Goal: Communication & Community: Participate in discussion

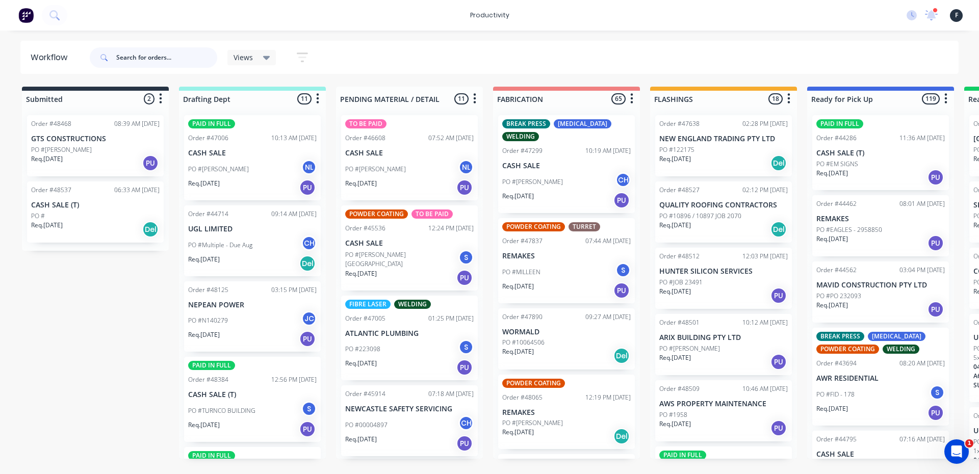
click at [159, 65] on input "text" at bounding box center [166, 57] width 101 height 20
type input "48527"
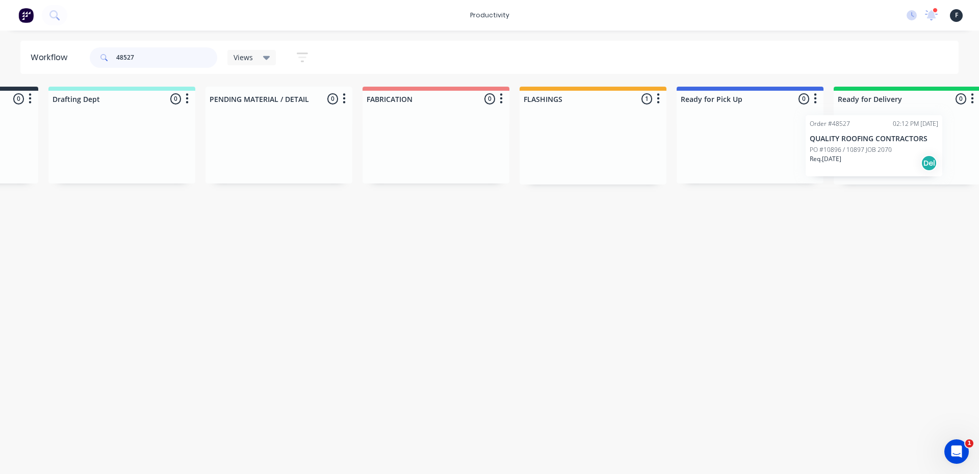
scroll to position [0, 199]
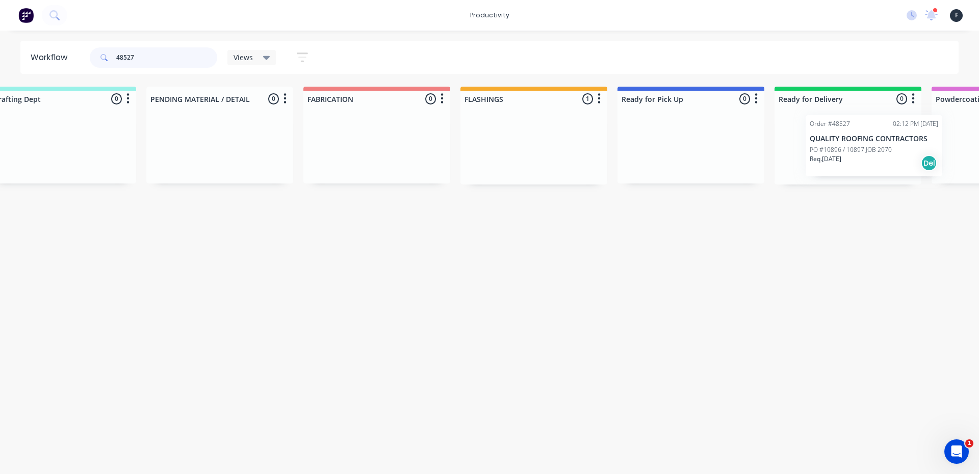
drag, startPoint x: 688, startPoint y: 166, endPoint x: 843, endPoint y: 164, distance: 155.0
click at [843, 164] on div "Submitted 0 Sort By Created date Required date Order number Customer name Most …" at bounding box center [652, 136] width 1700 height 98
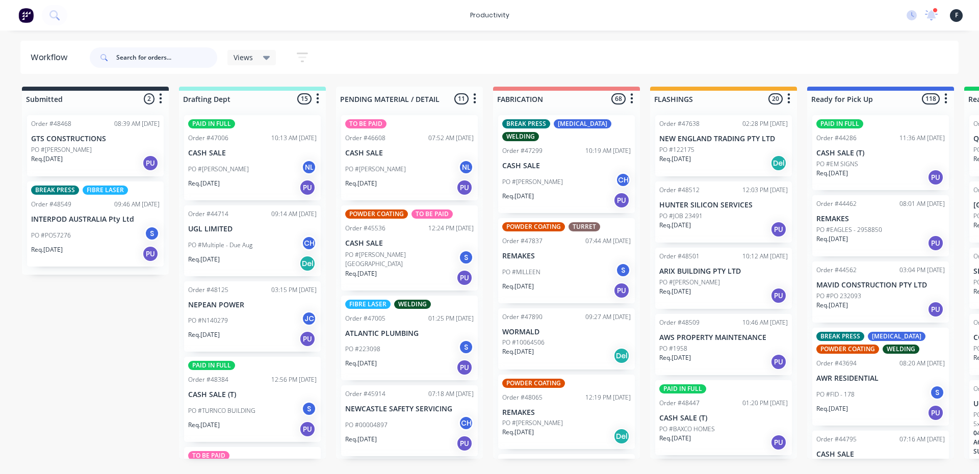
click at [189, 57] on input "text" at bounding box center [166, 57] width 101 height 20
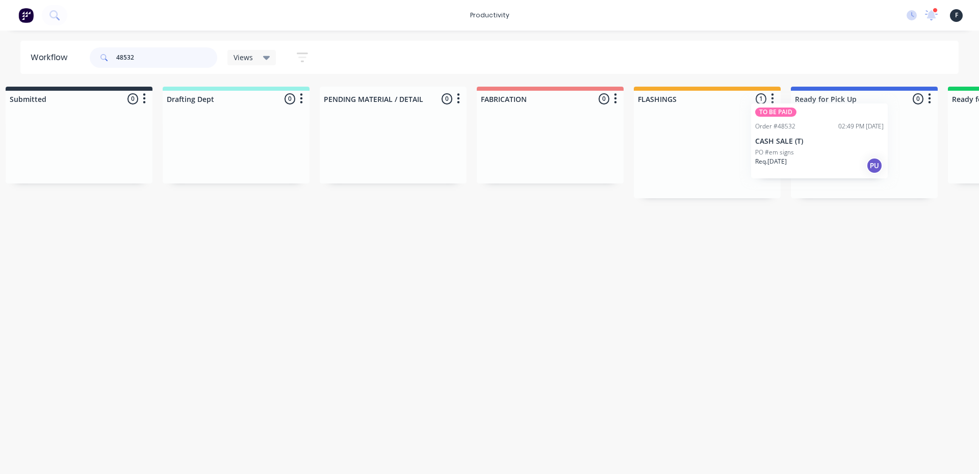
drag, startPoint x: 716, startPoint y: 161, endPoint x: 825, endPoint y: 148, distance: 109.8
click at [825, 148] on div "Submitted 0 Sort By Created date Required date Order number Customer name Most …" at bounding box center [826, 143] width 1700 height 112
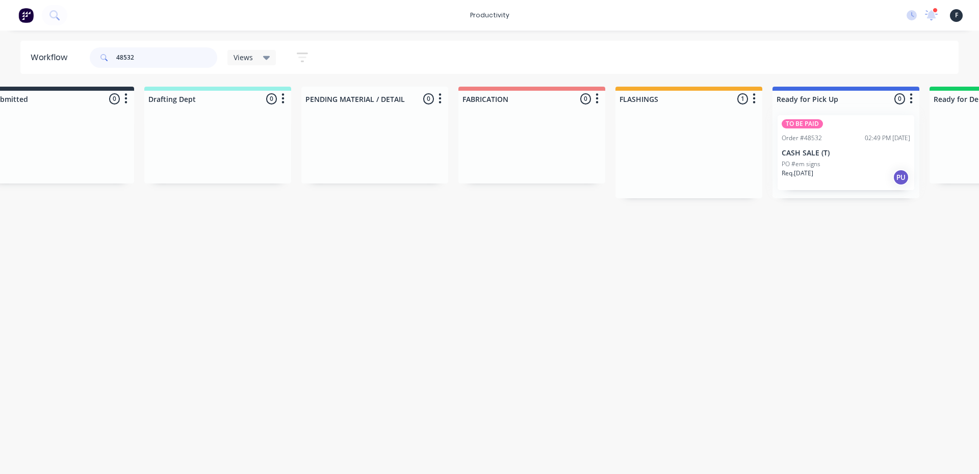
type input "48532"
click at [830, 147] on div at bounding box center [845, 152] width 147 height 91
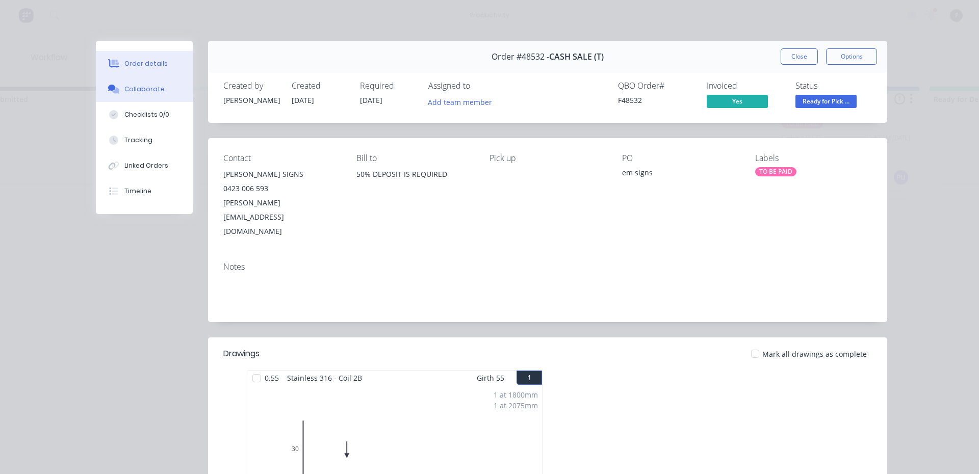
click at [154, 91] on div "Collaborate" at bounding box center [144, 89] width 40 height 9
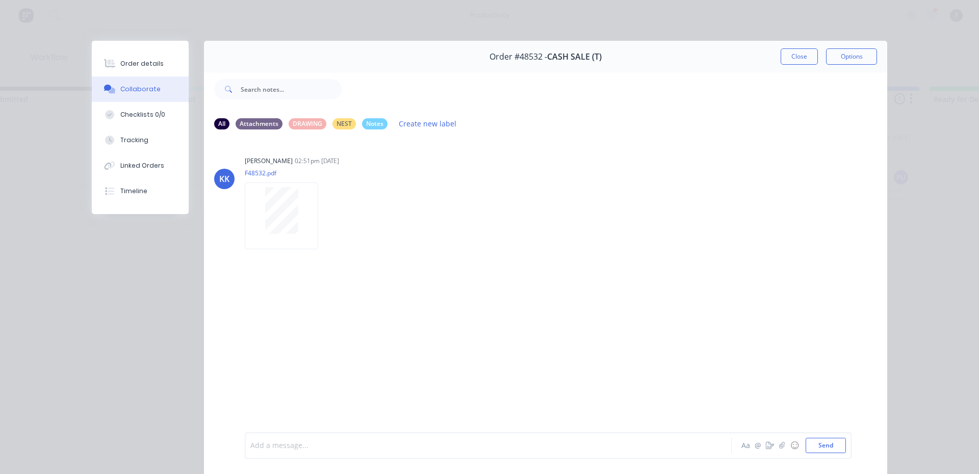
click at [533, 441] on div at bounding box center [474, 445] width 446 height 11
click at [787, 56] on button "Close" at bounding box center [798, 56] width 37 height 16
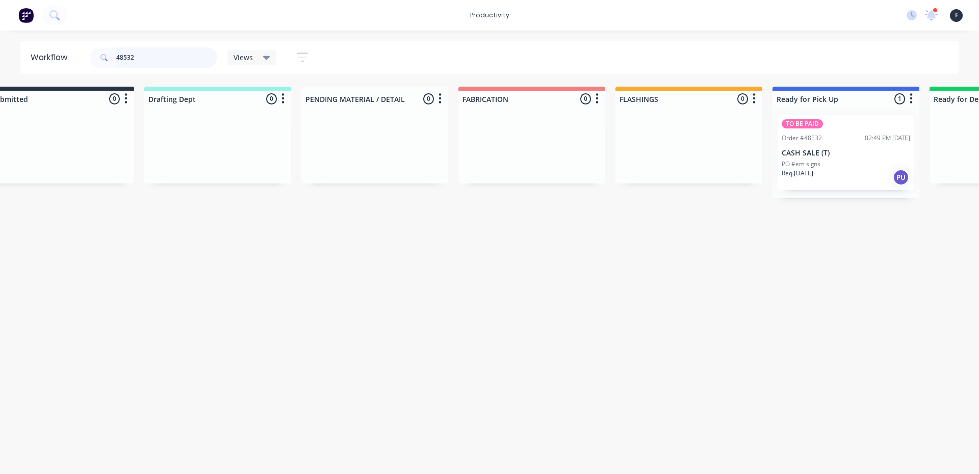
click at [188, 63] on input "48532" at bounding box center [166, 57] width 101 height 20
type input "4"
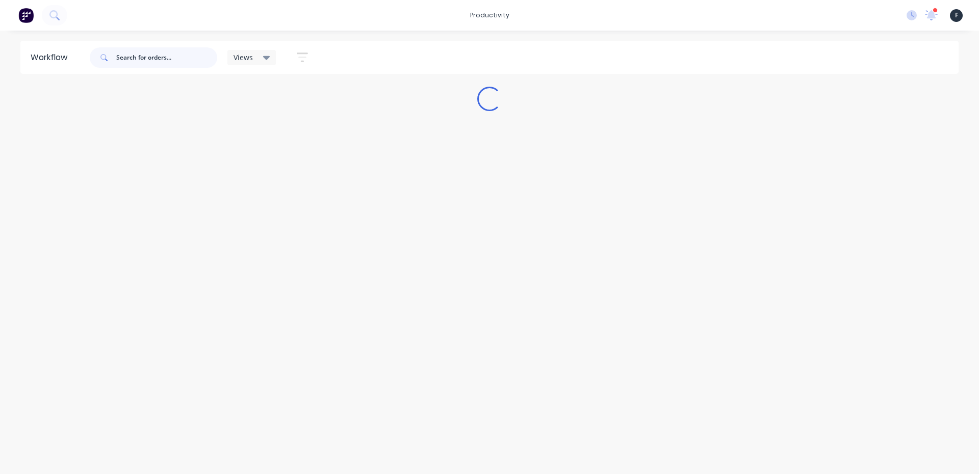
scroll to position [0, 0]
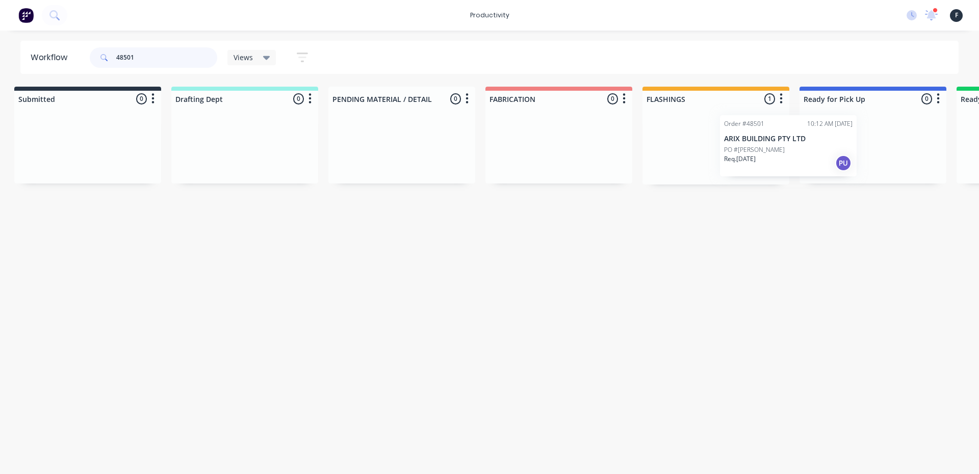
drag, startPoint x: 753, startPoint y: 158, endPoint x: 847, endPoint y: 158, distance: 93.8
click at [847, 158] on div "Submitted 0 Sort By Created date Required date Order number Customer name Most …" at bounding box center [835, 136] width 1700 height 98
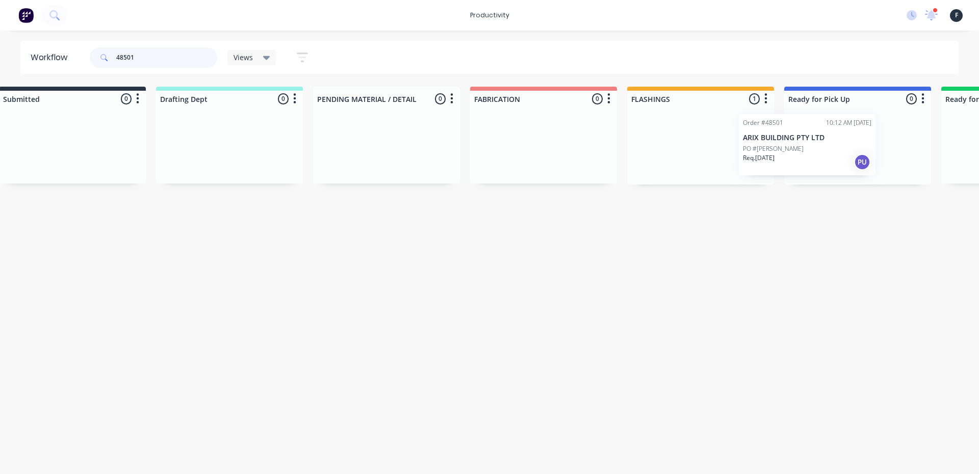
drag, startPoint x: 762, startPoint y: 152, endPoint x: 875, endPoint y: 151, distance: 113.7
click at [875, 151] on div "Submitted 0 Sort By Created date Required date Order number Customer name Most …" at bounding box center [819, 136] width 1700 height 98
type input "48501"
click at [816, 165] on div "Req. [DATE] PU" at bounding box center [856, 162] width 128 height 17
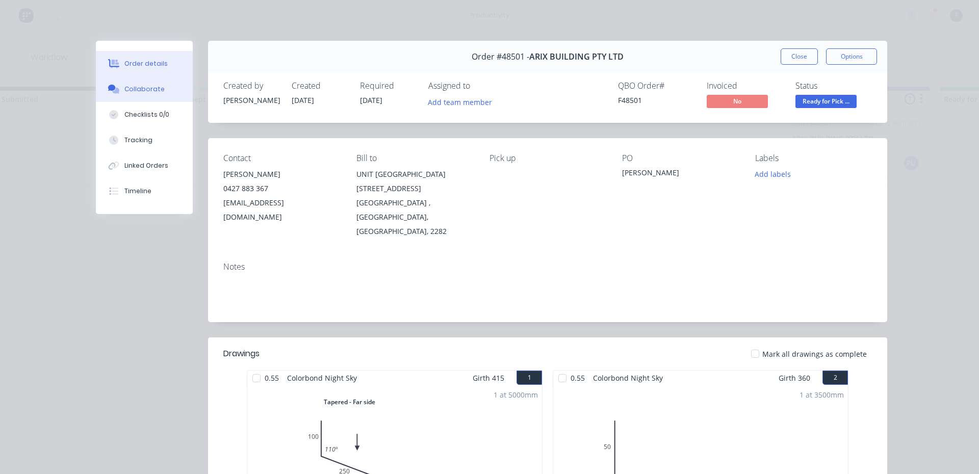
click at [158, 90] on button "Collaborate" at bounding box center [144, 88] width 97 height 25
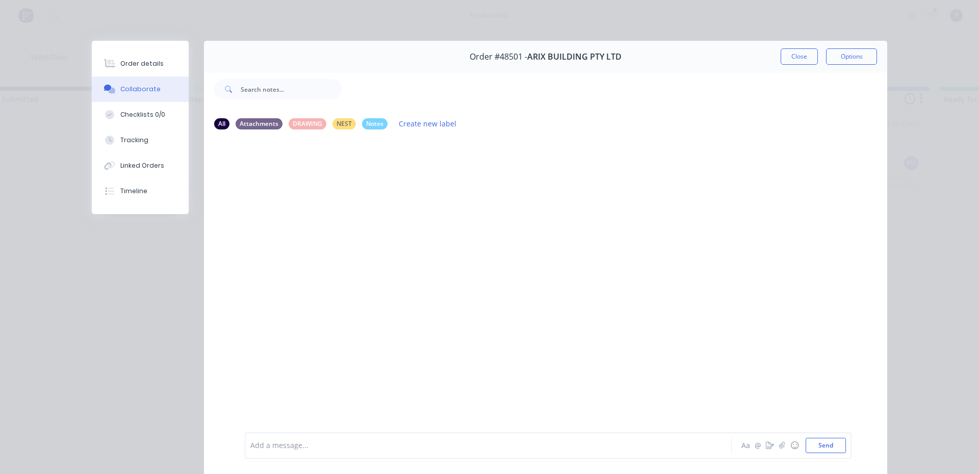
click at [304, 435] on div "Add a message... Aa @ ☺ Send" at bounding box center [548, 445] width 607 height 27
click at [324, 434] on div "Add a message... Aa @ ☺ Send" at bounding box center [548, 445] width 607 height 27
click at [324, 441] on div at bounding box center [474, 445] width 446 height 11
click at [796, 57] on button "Close" at bounding box center [798, 56] width 37 height 16
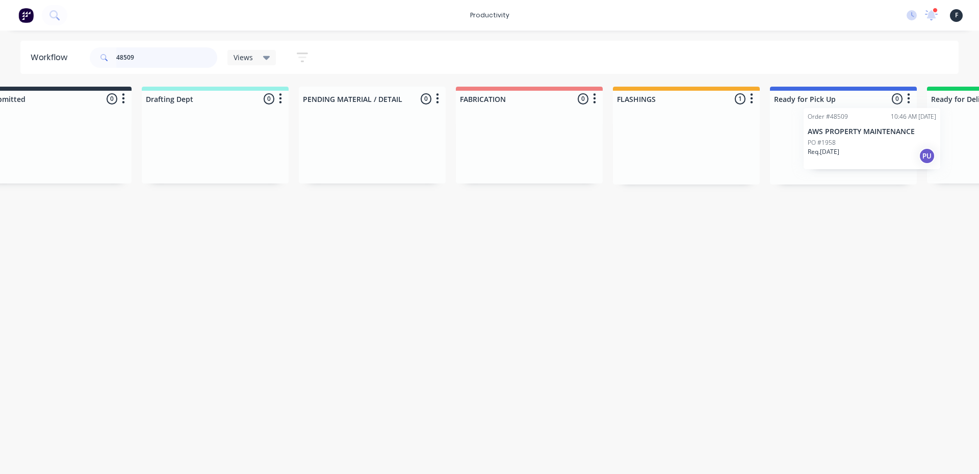
scroll to position [0, 87]
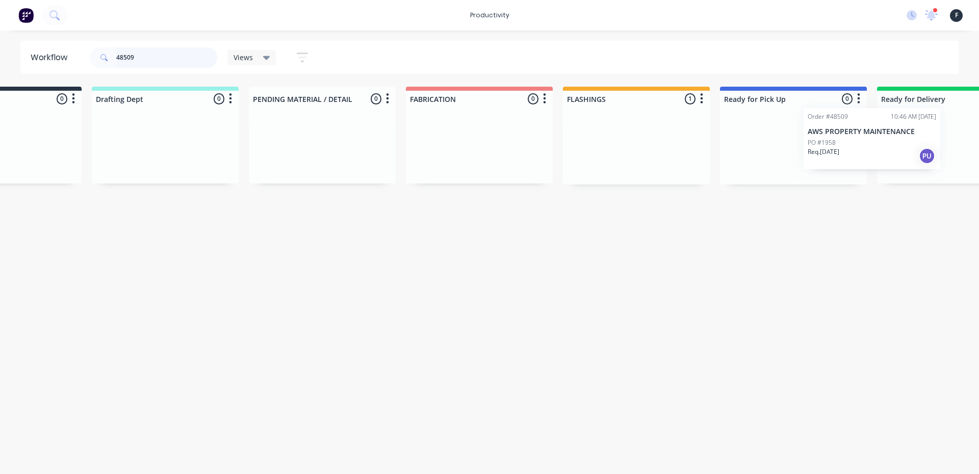
drag, startPoint x: 707, startPoint y: 167, endPoint x: 864, endPoint y: 158, distance: 157.2
click at [864, 158] on div "Submitted 0 Sort By Created date Required date Order number Customer name Most …" at bounding box center [755, 136] width 1700 height 98
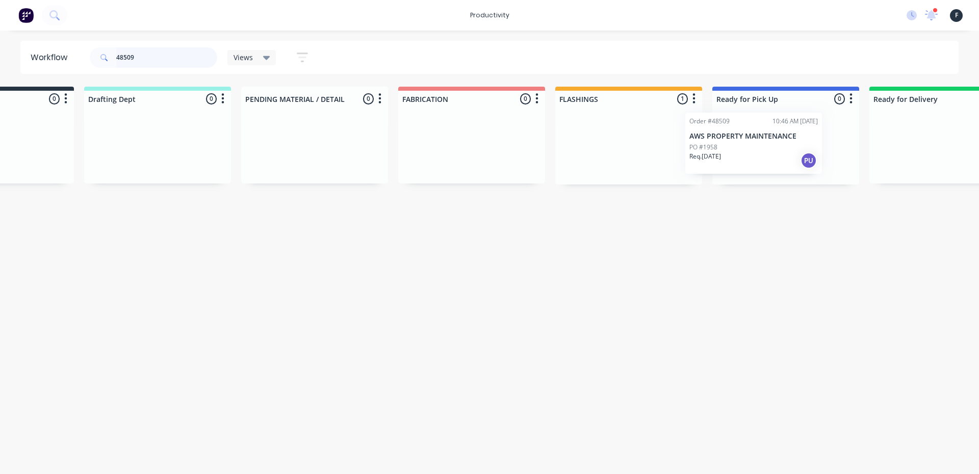
scroll to position [0, 98]
drag, startPoint x: 702, startPoint y: 158, endPoint x: 836, endPoint y: 153, distance: 133.6
click at [836, 153] on div "Submitted 0 Sort By Created date Required date Order number Customer name Most …" at bounding box center [744, 136] width 1700 height 98
type input "48509"
click at [815, 151] on div "PO #1958" at bounding box center [782, 149] width 128 height 9
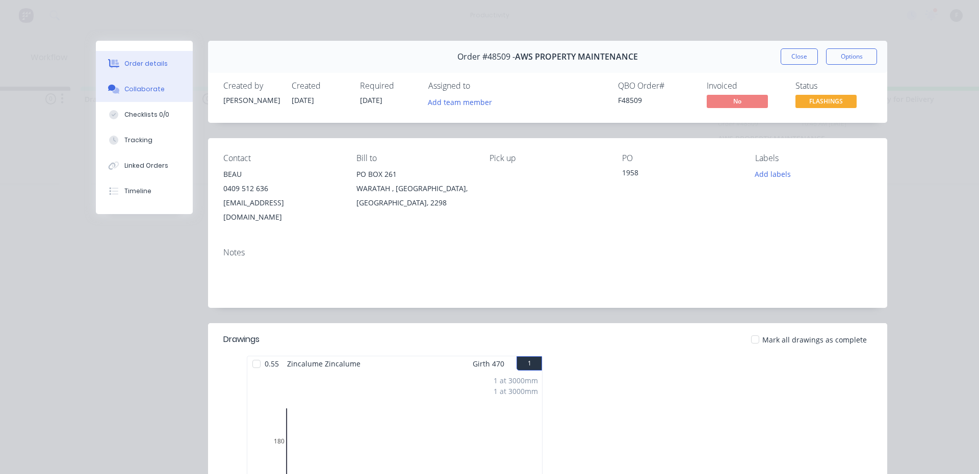
click at [130, 92] on div "Collaborate" at bounding box center [144, 89] width 40 height 9
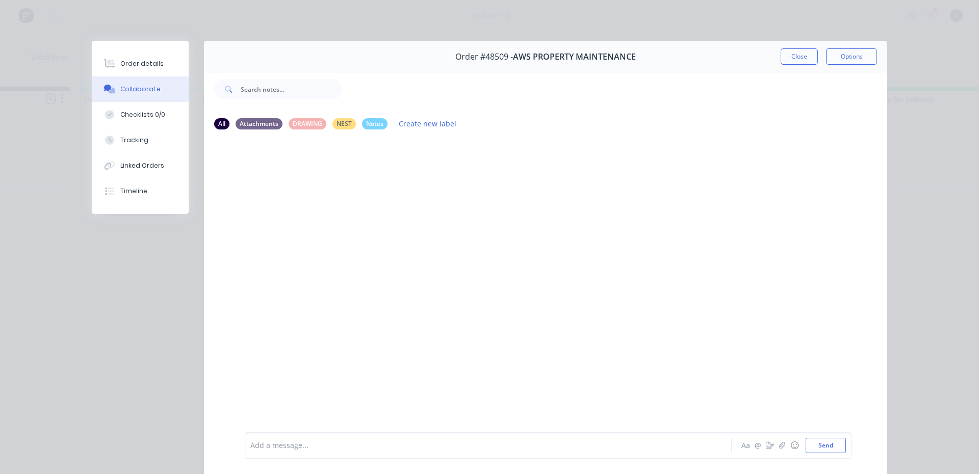
click at [687, 442] on div at bounding box center [474, 445] width 446 height 11
click at [663, 454] on div "in Aa @ ☺ Send" at bounding box center [548, 445] width 607 height 27
click at [645, 452] on div "in" at bounding box center [473, 445] width 447 height 15
click at [801, 57] on button "Close" at bounding box center [798, 56] width 37 height 16
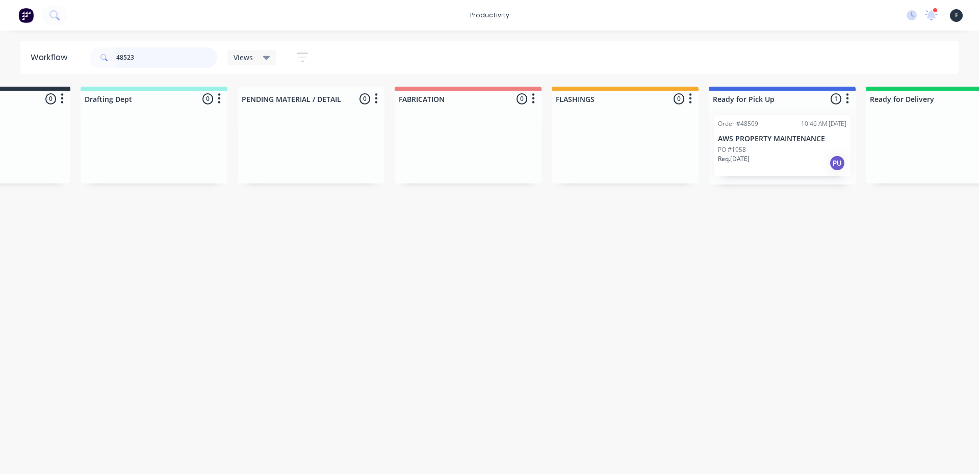
scroll to position [0, 0]
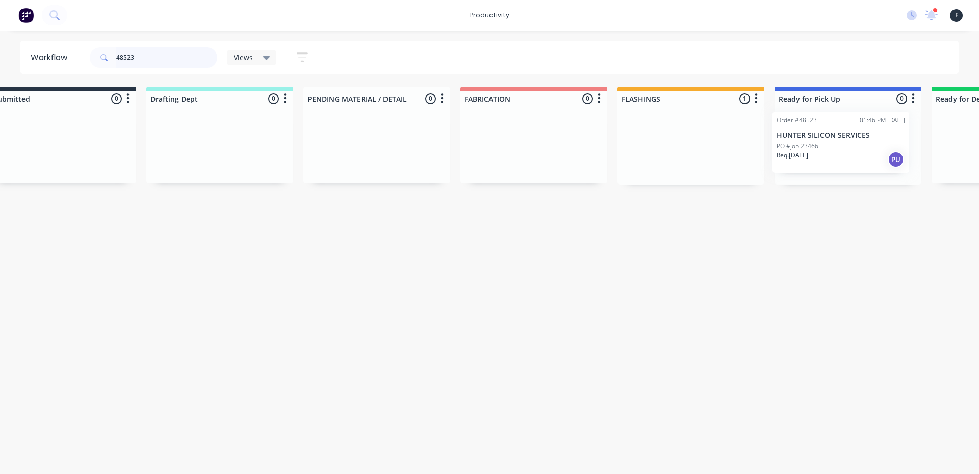
drag, startPoint x: 709, startPoint y: 163, endPoint x: 834, endPoint y: 160, distance: 126.0
click at [834, 160] on div "Submitted 0 Sort By Created date Required date Order number Customer name Most …" at bounding box center [810, 136] width 1700 height 98
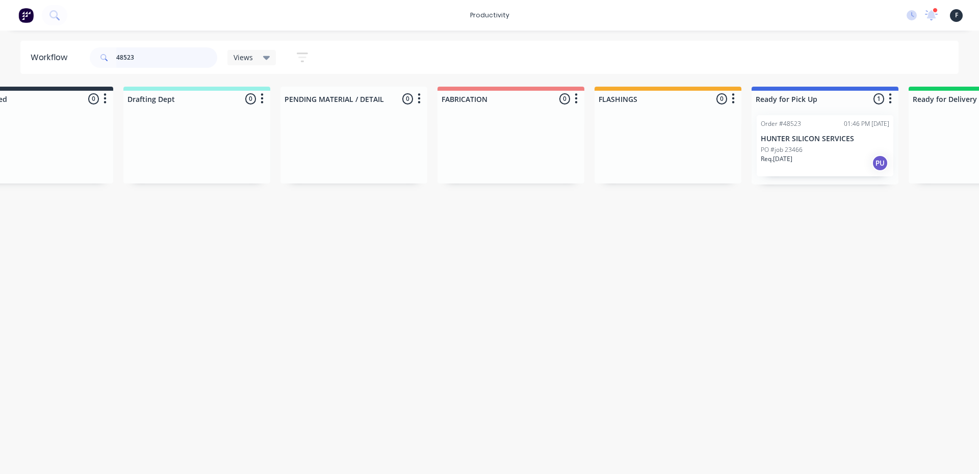
type input "48523"
click at [813, 150] on div "PO #job 23466" at bounding box center [825, 149] width 128 height 9
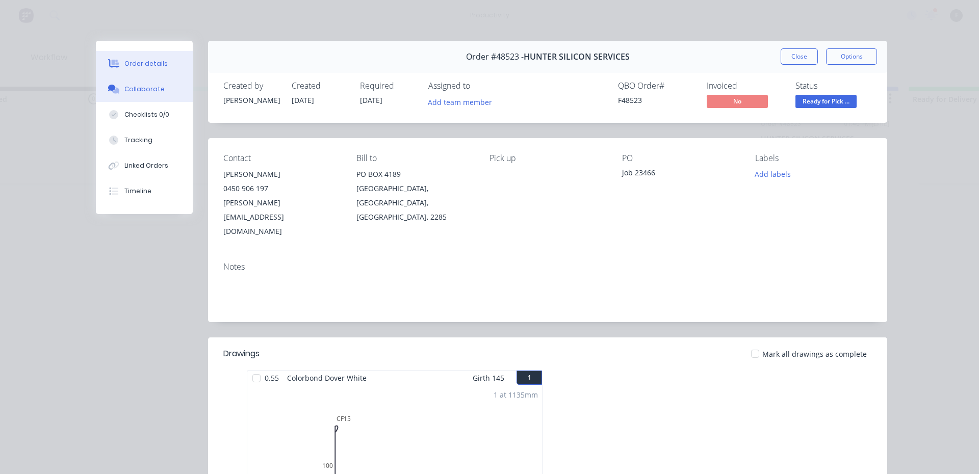
click at [159, 80] on button "Collaborate" at bounding box center [144, 88] width 97 height 25
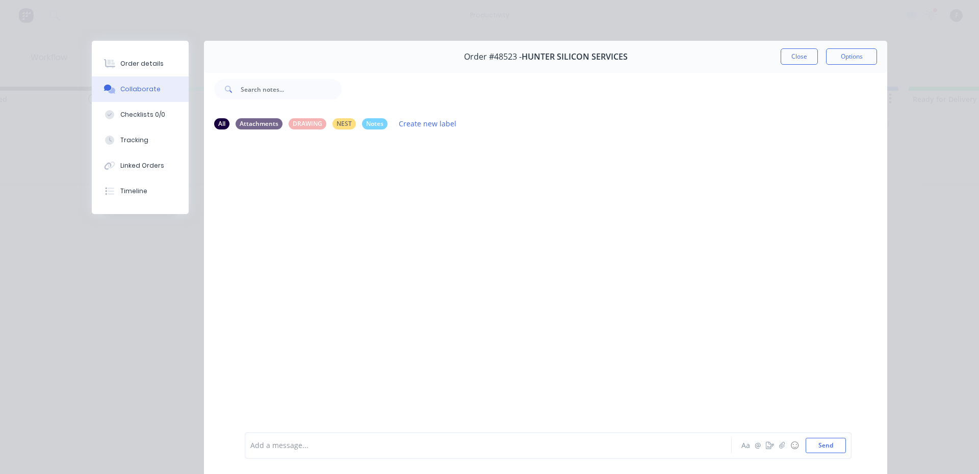
click at [653, 438] on div "Add a message..." at bounding box center [473, 445] width 447 height 15
click at [807, 58] on button "Close" at bounding box center [798, 56] width 37 height 16
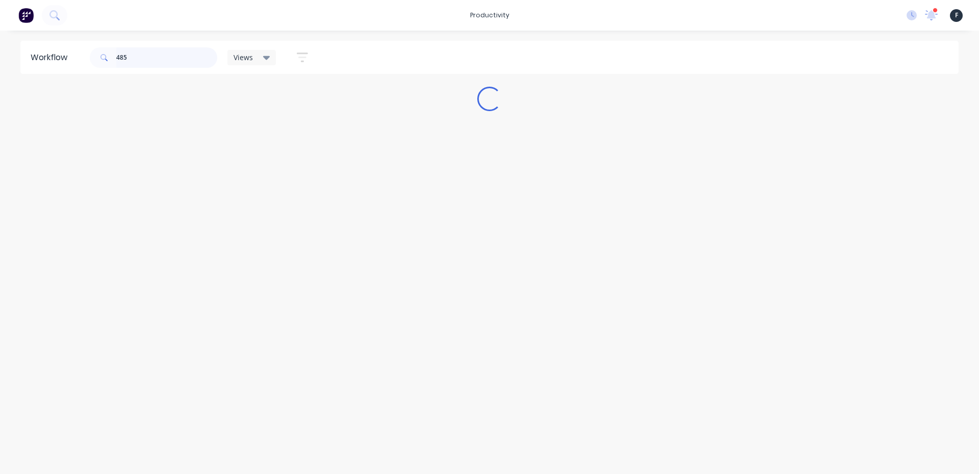
scroll to position [0, 0]
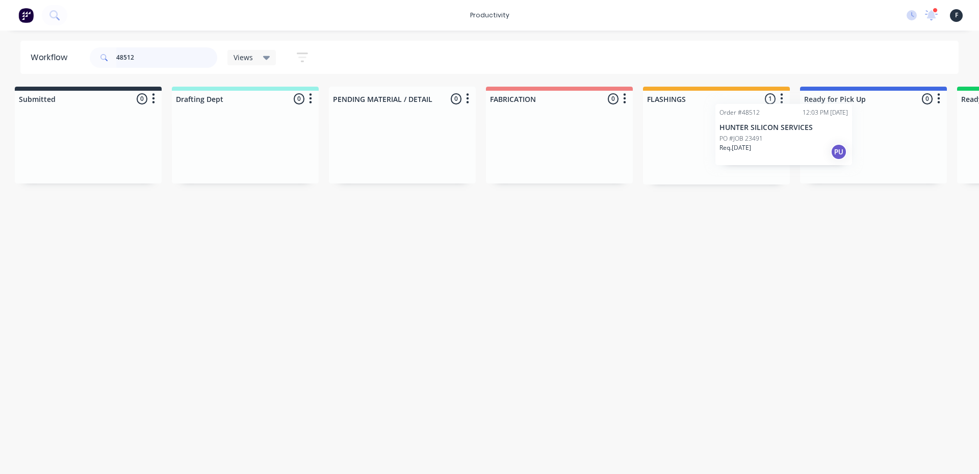
drag, startPoint x: 761, startPoint y: 155, endPoint x: 855, endPoint y: 148, distance: 94.6
click at [855, 148] on div "Submitted 0 Sort By Created date Required date Order number Customer name Most …" at bounding box center [835, 136] width 1700 height 98
type input "48512"
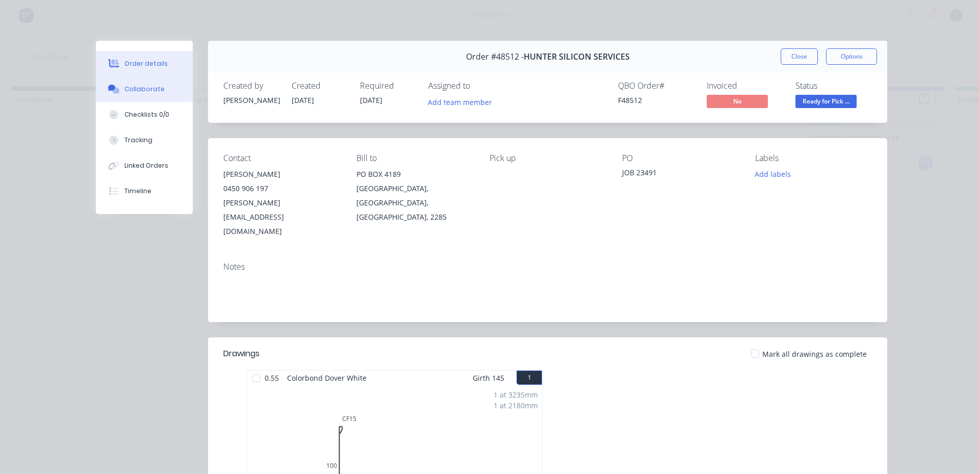
click at [124, 90] on div "Collaborate" at bounding box center [144, 89] width 40 height 9
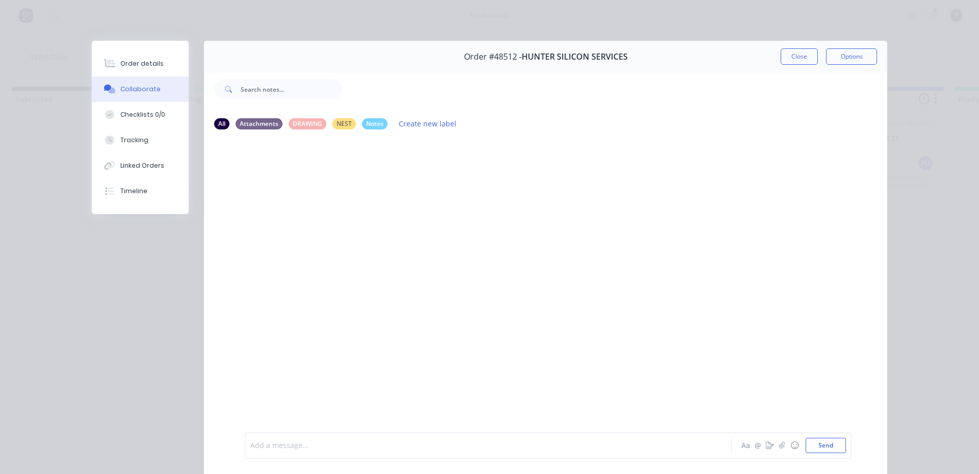
click at [531, 450] on div at bounding box center [474, 445] width 446 height 11
click at [783, 54] on button "Close" at bounding box center [798, 56] width 37 height 16
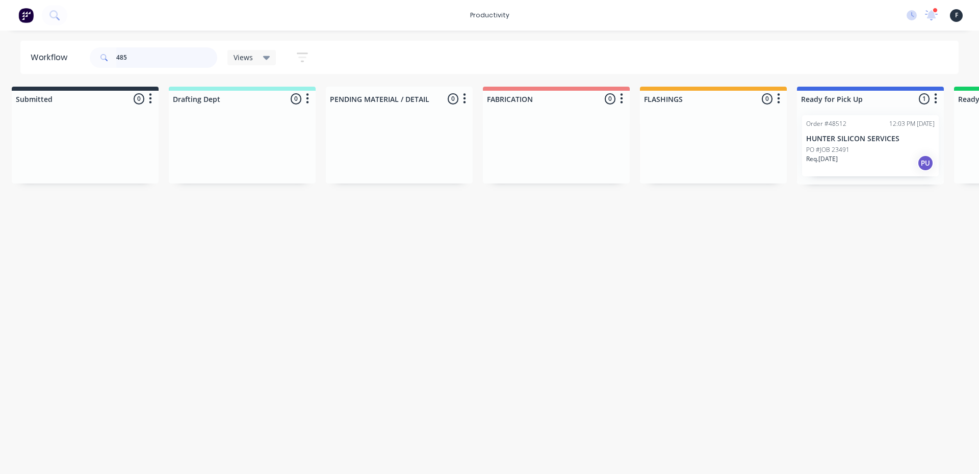
scroll to position [0, 0]
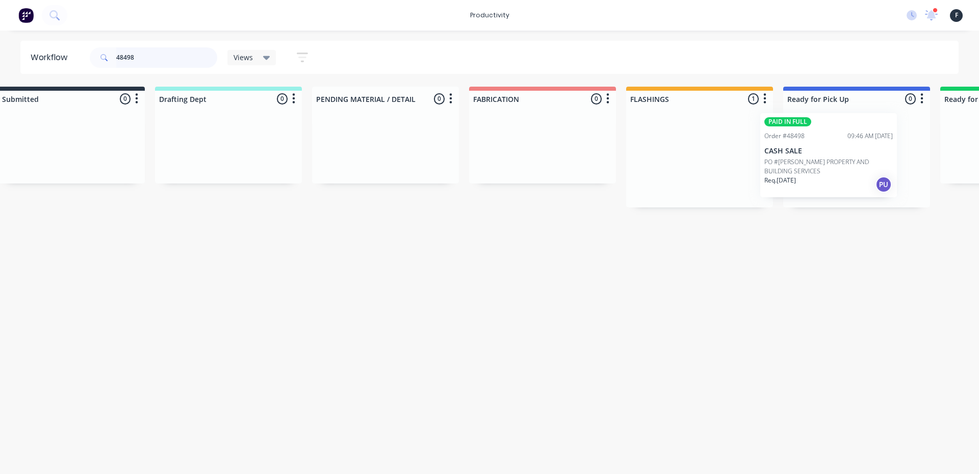
drag, startPoint x: 697, startPoint y: 164, endPoint x: 805, endPoint y: 162, distance: 108.1
click at [805, 162] on div "Submitted 0 Sort By Created date Required date Order number Customer name Most …" at bounding box center [818, 147] width 1700 height 121
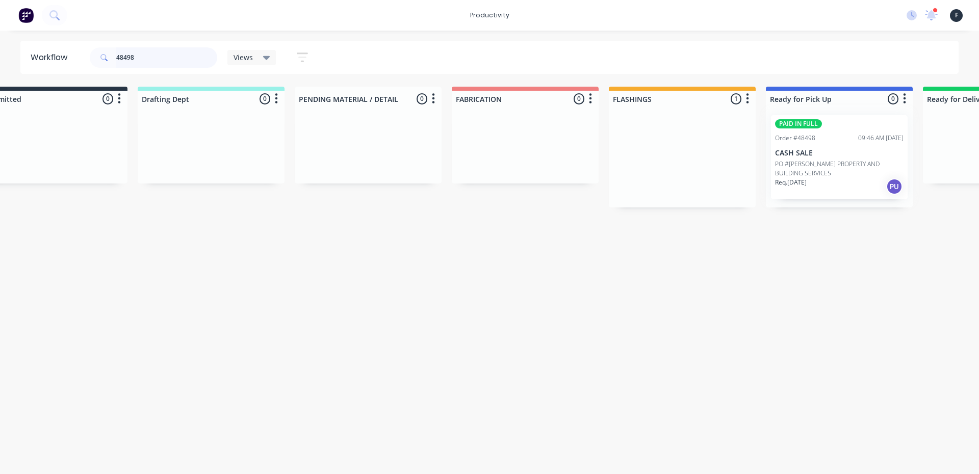
type input "48498"
click at [808, 155] on div at bounding box center [839, 157] width 147 height 100
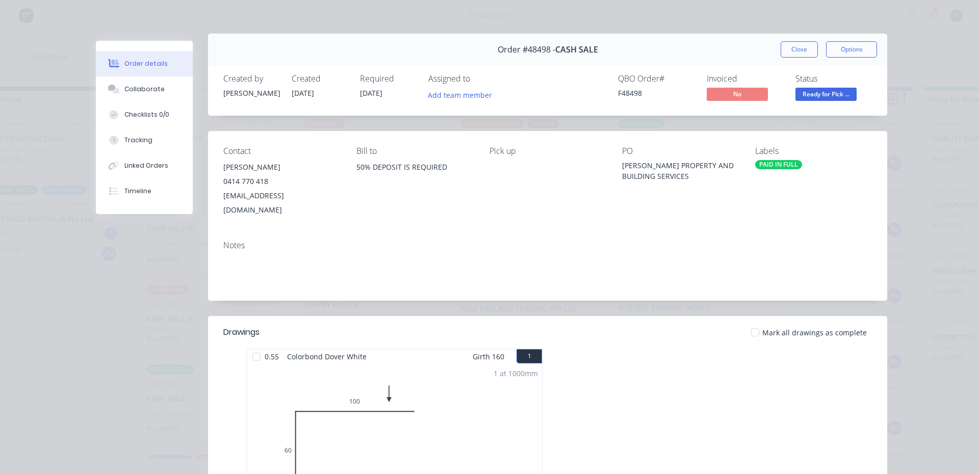
scroll to position [0, 0]
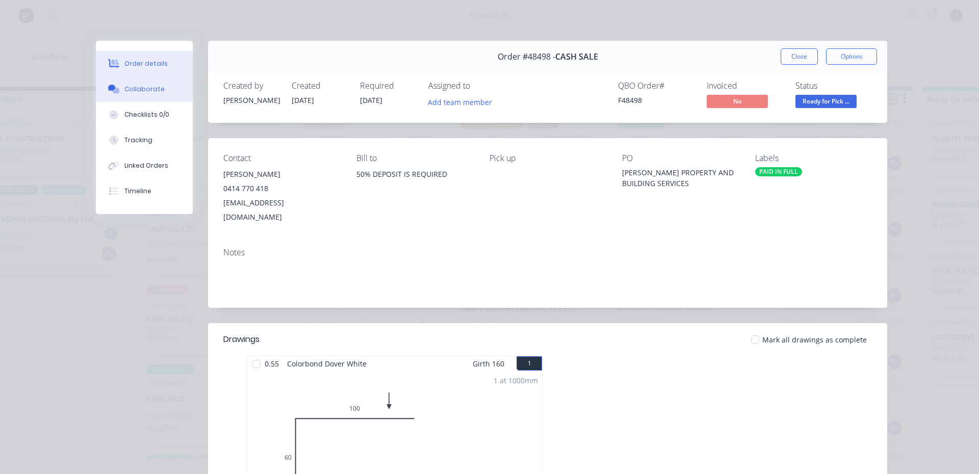
click at [145, 89] on div "Collaborate" at bounding box center [144, 89] width 40 height 9
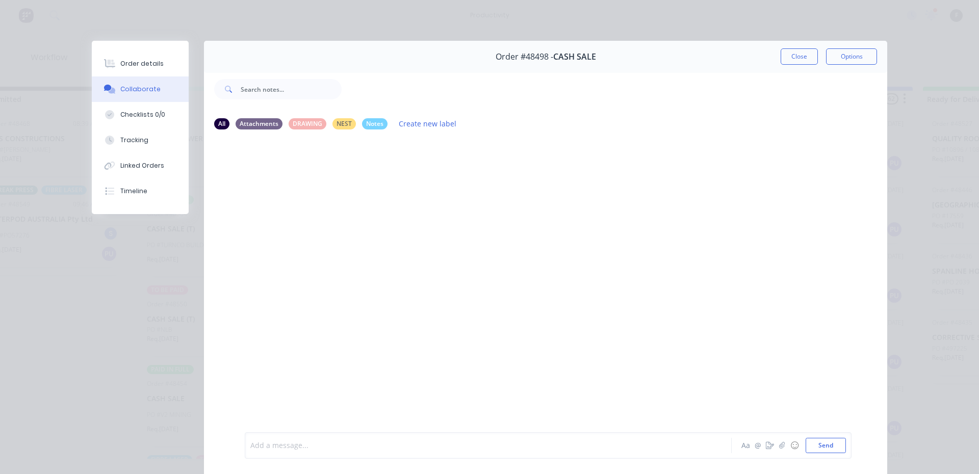
click at [596, 442] on div at bounding box center [474, 445] width 446 height 11
click at [796, 58] on button "Close" at bounding box center [798, 56] width 37 height 16
